Goal: Task Accomplishment & Management: Use online tool/utility

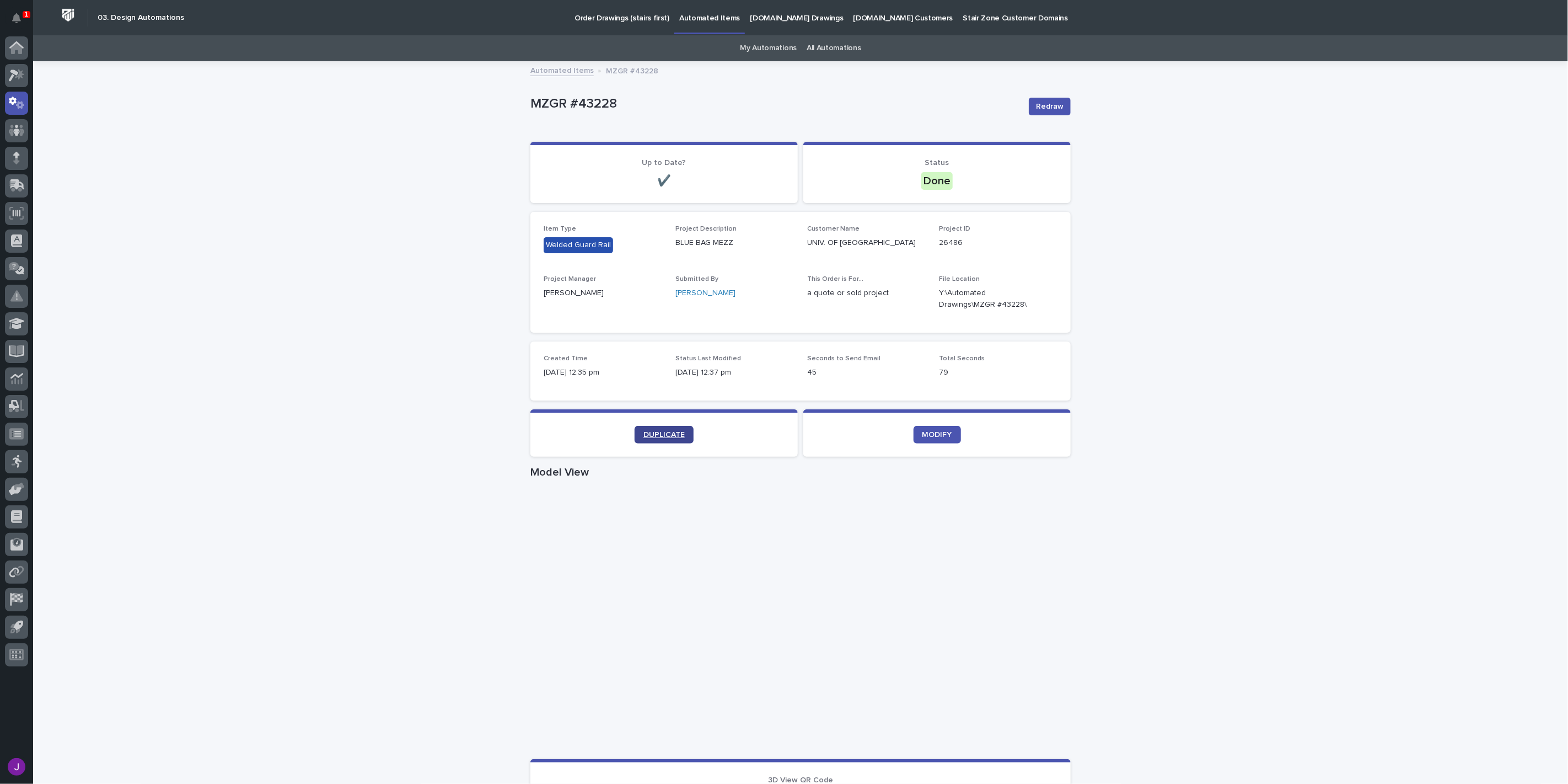
click at [675, 432] on span "DUPLICATE" at bounding box center [664, 435] width 42 height 8
click at [1039, 295] on icon "button" at bounding box center [1043, 299] width 9 height 9
click at [1040, 297] on icon "button" at bounding box center [1044, 299] width 8 height 8
click at [30, 18] on div "1 My Settings Log Out" at bounding box center [16, 392] width 33 height 784
click at [20, 19] on icon "Notifications" at bounding box center [16, 18] width 9 height 10
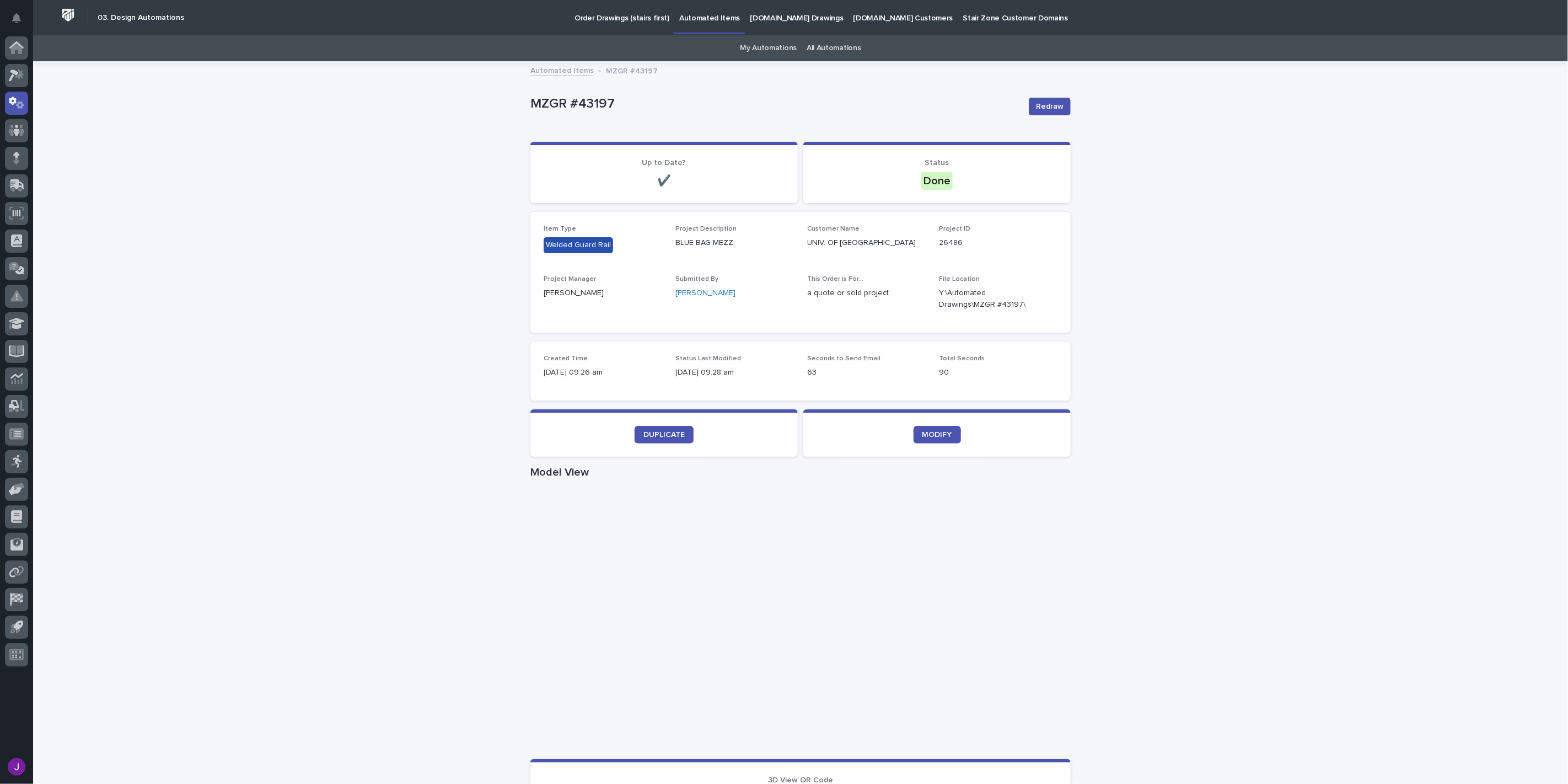
click at [329, 133] on div "Loading... Saving… Loading... Saving… MZGR #43197 Redraw MZGR #43197 Redraw Sor…" at bounding box center [800, 639] width 1534 height 1152
